Goal: Check status: Check status

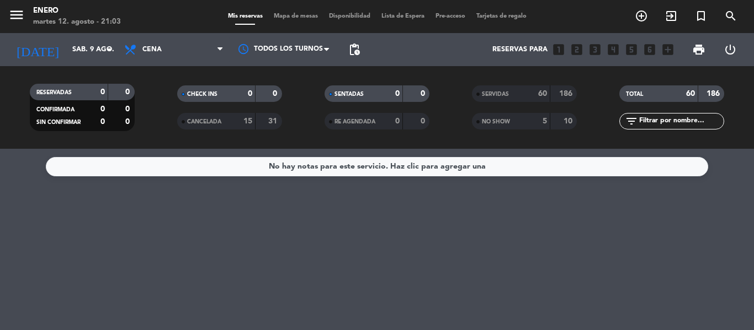
click at [110, 51] on icon "arrow_drop_down" at bounding box center [109, 49] width 13 height 13
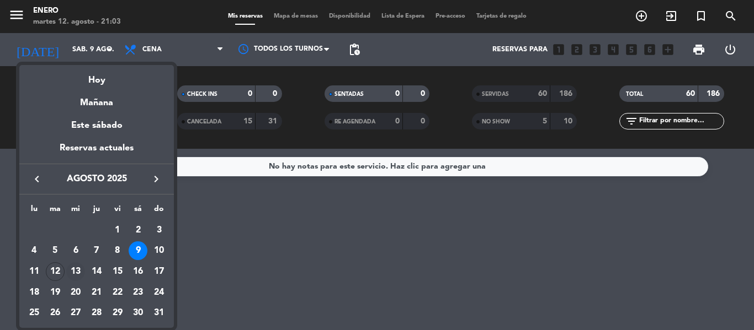
click at [74, 275] on div "13" at bounding box center [75, 272] width 19 height 19
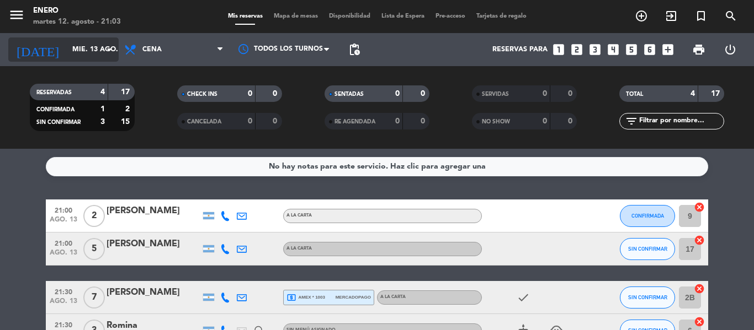
click at [105, 54] on icon "arrow_drop_down" at bounding box center [109, 49] width 13 height 13
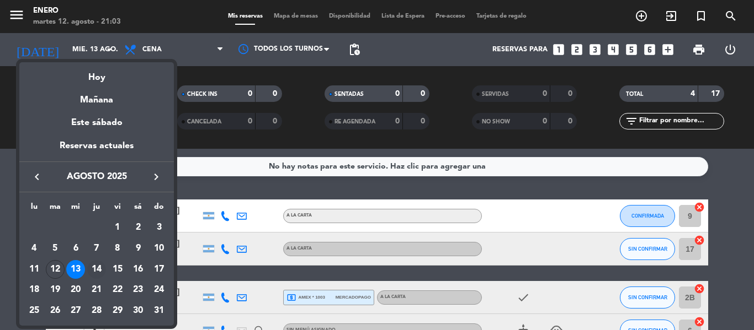
click at [103, 267] on div "14" at bounding box center [96, 269] width 19 height 19
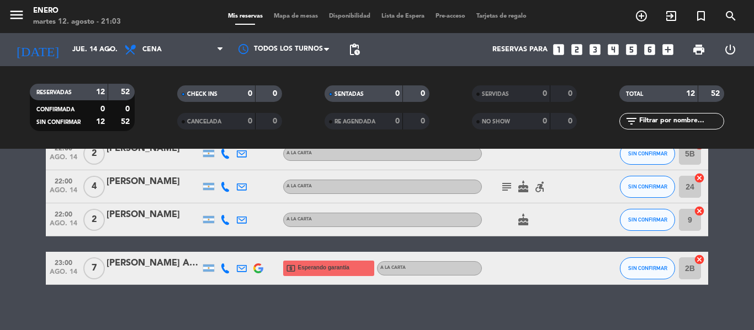
scroll to position [375, 0]
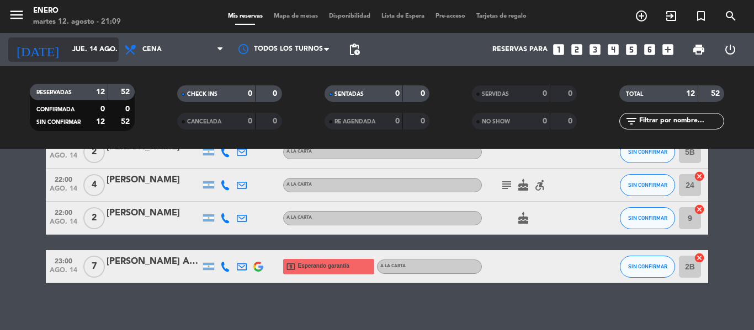
click at [103, 54] on icon "arrow_drop_down" at bounding box center [109, 49] width 13 height 13
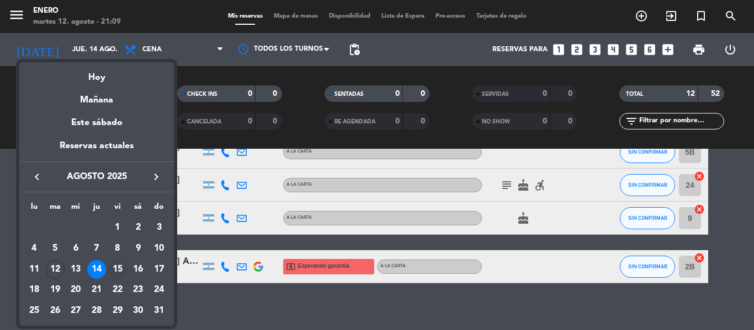
click at [115, 268] on div "15" at bounding box center [117, 269] width 19 height 19
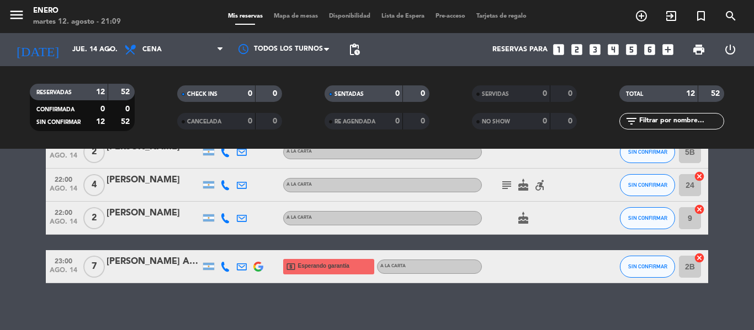
type input "vie. 15 ago."
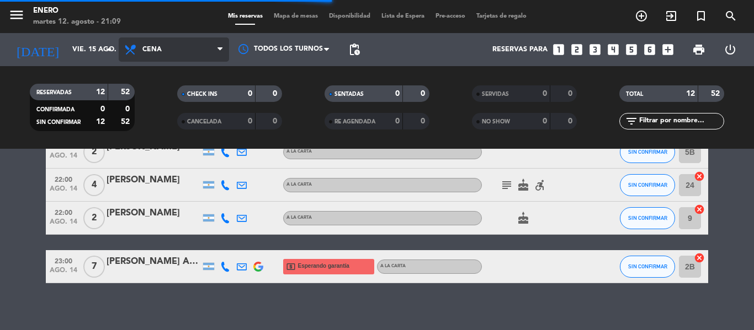
click at [221, 51] on icon at bounding box center [219, 49] width 5 height 9
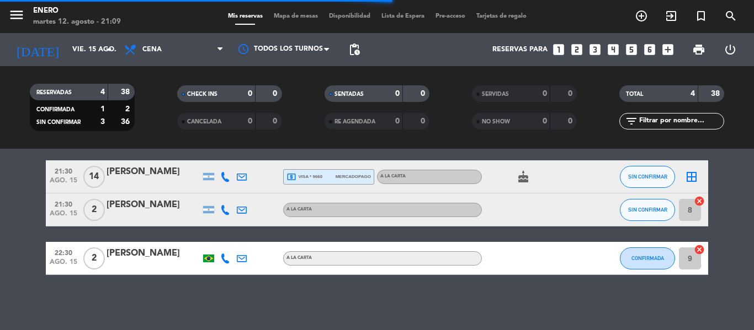
scroll to position [88, 0]
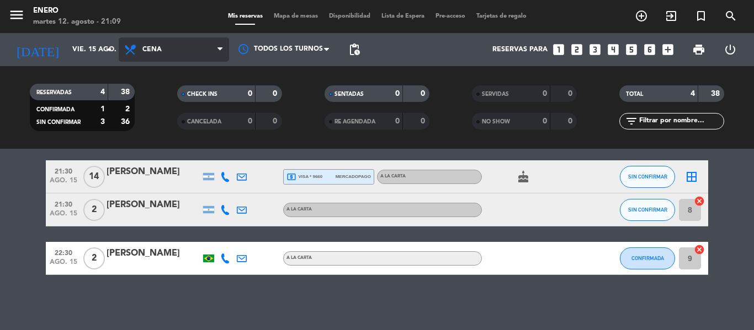
click at [167, 52] on span "Cena" at bounding box center [174, 50] width 110 height 24
click at [162, 124] on div "menu Enero martes 12. agosto - 21:09 Mis reservas Mapa de mesas Disponibilidad …" at bounding box center [377, 74] width 754 height 149
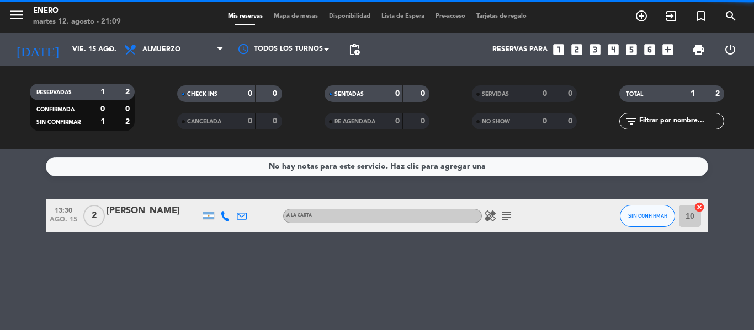
scroll to position [0, 0]
